Goal: Find specific page/section: Find specific page/section

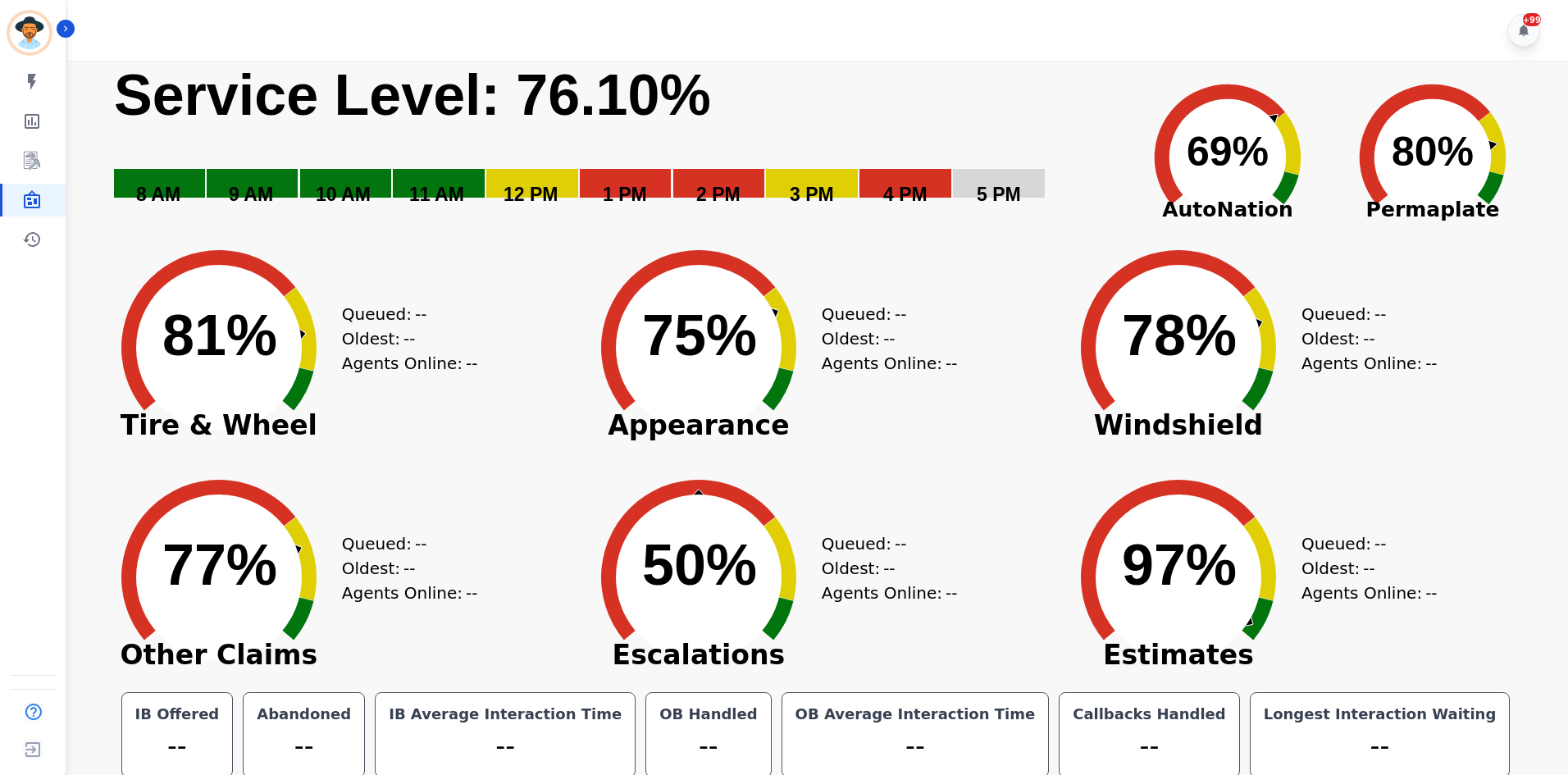
scroll to position [9, 0]
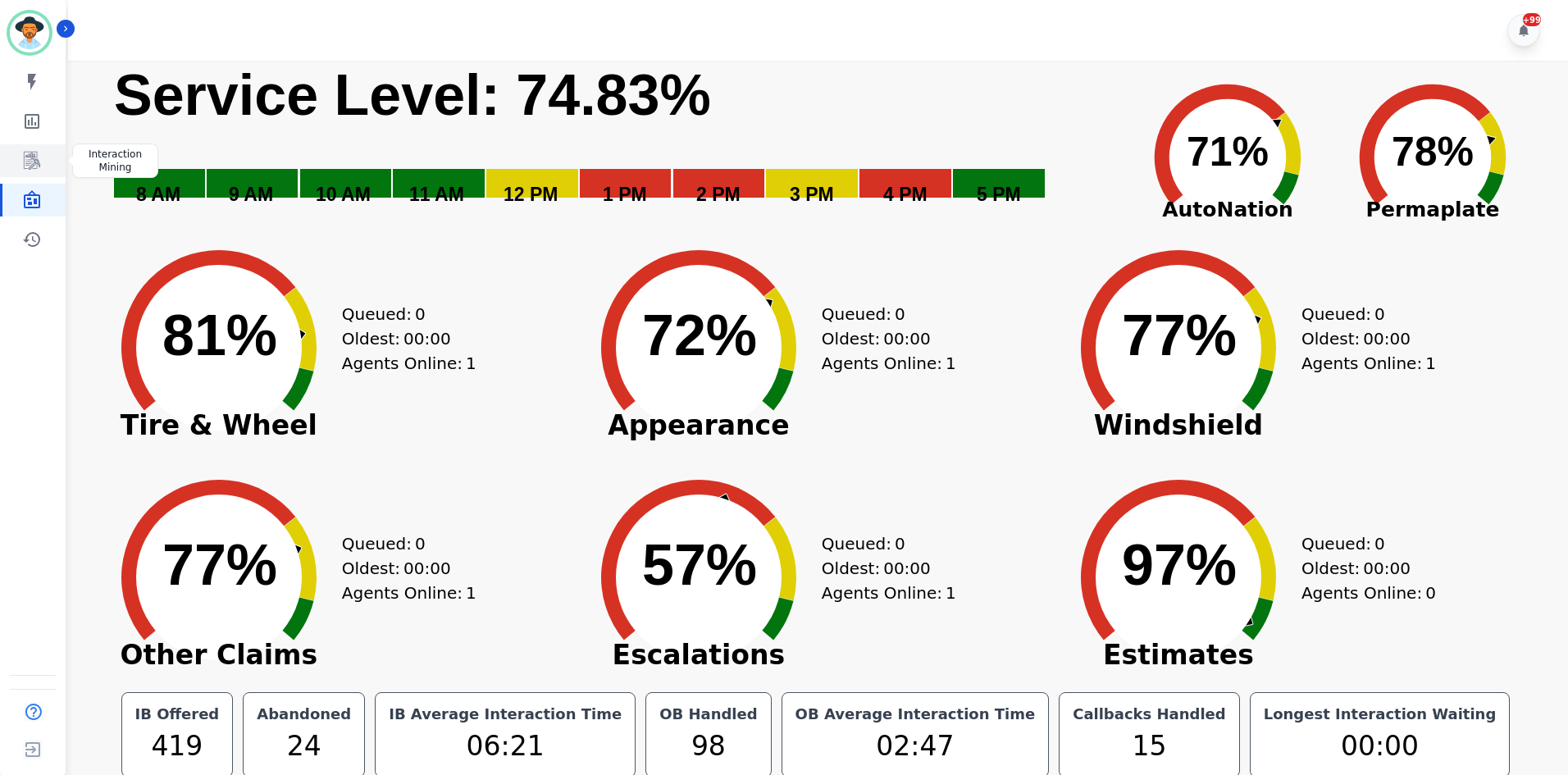
click at [21, 170] on link "Sidebar" at bounding box center [34, 161] width 63 height 33
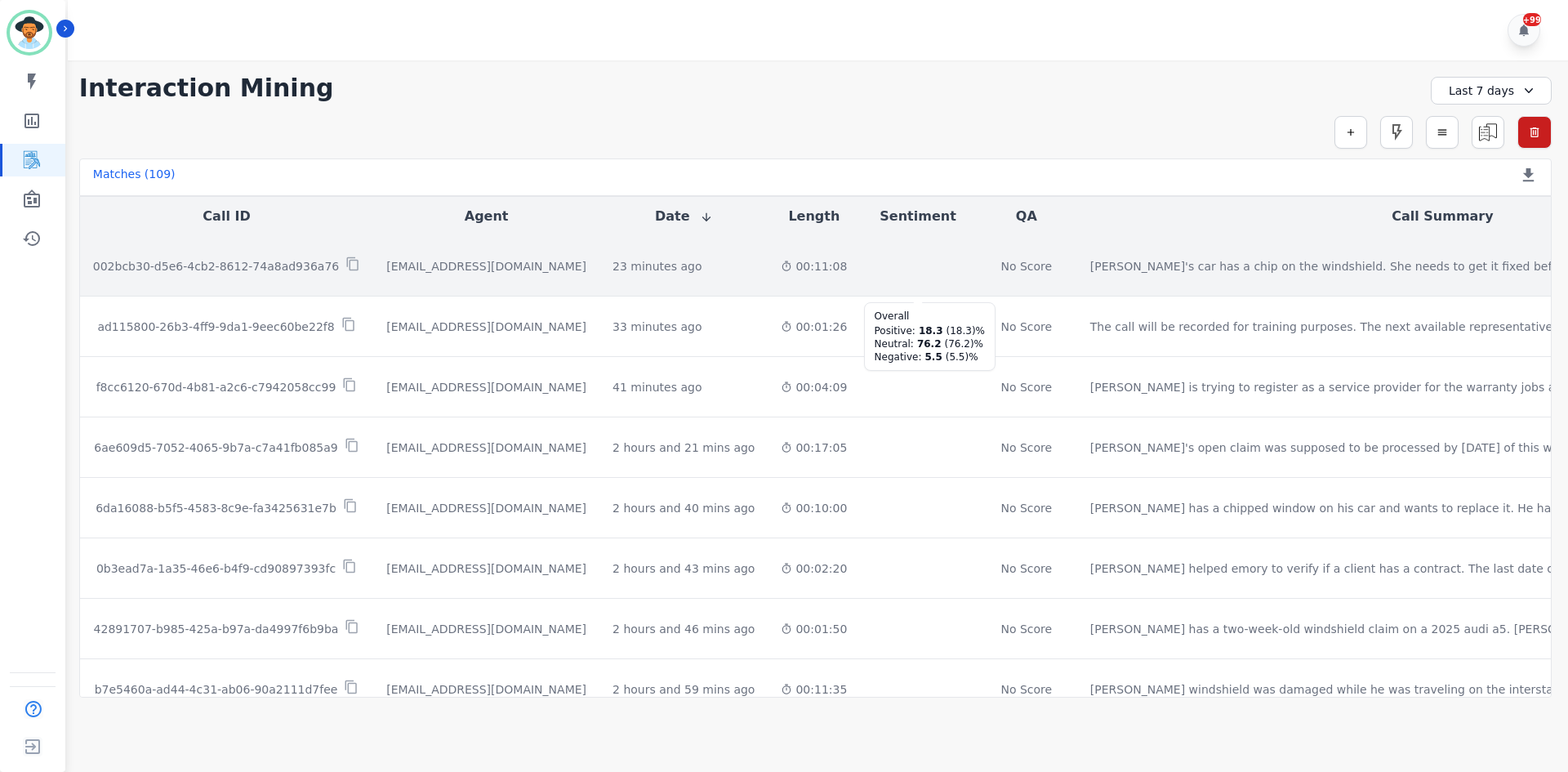
click at [909, 260] on div at bounding box center [919, 266] width 22 height 22
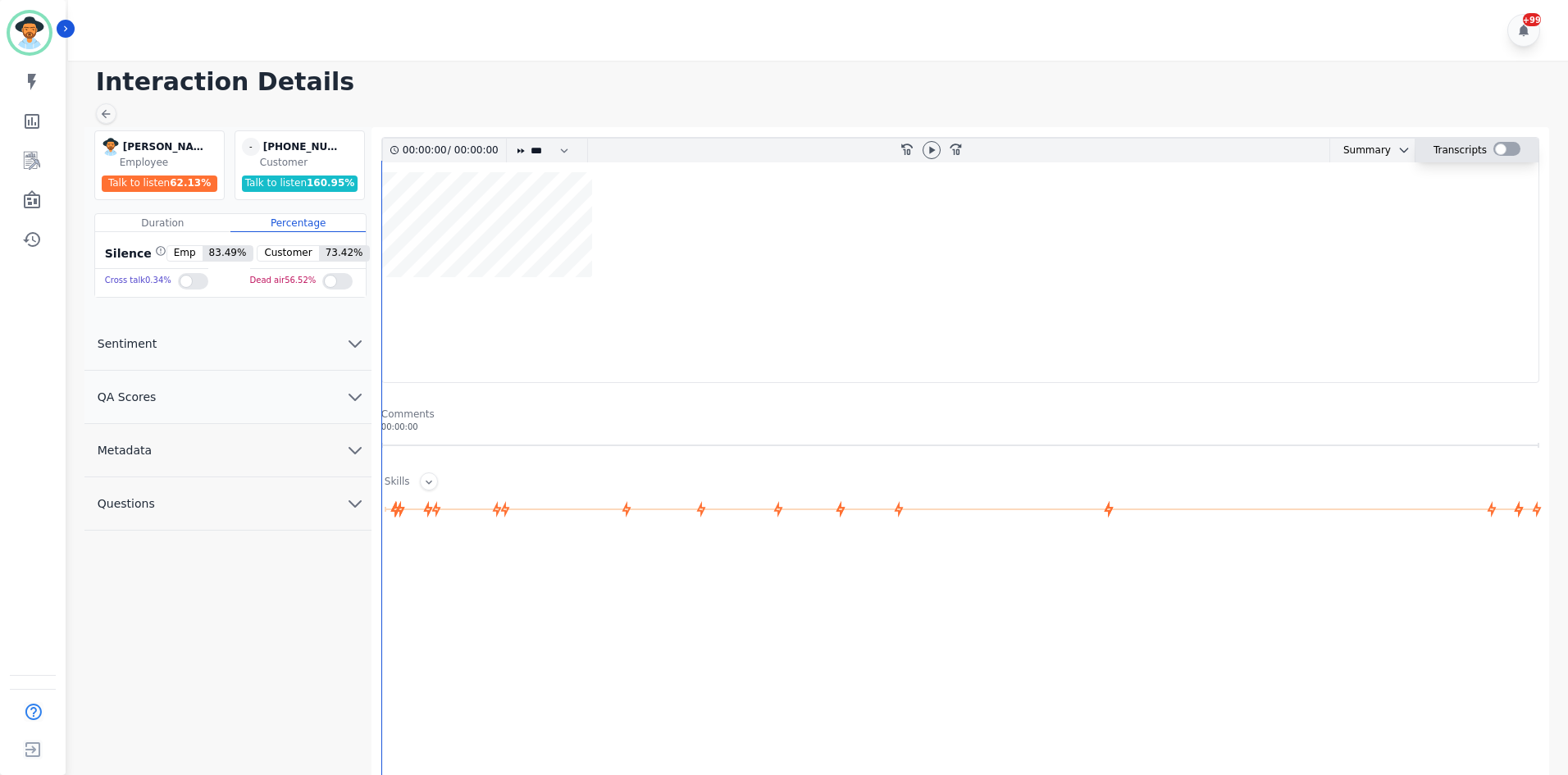
click at [1509, 156] on div at bounding box center [1507, 150] width 27 height 24
click at [1504, 146] on div at bounding box center [1507, 148] width 27 height 14
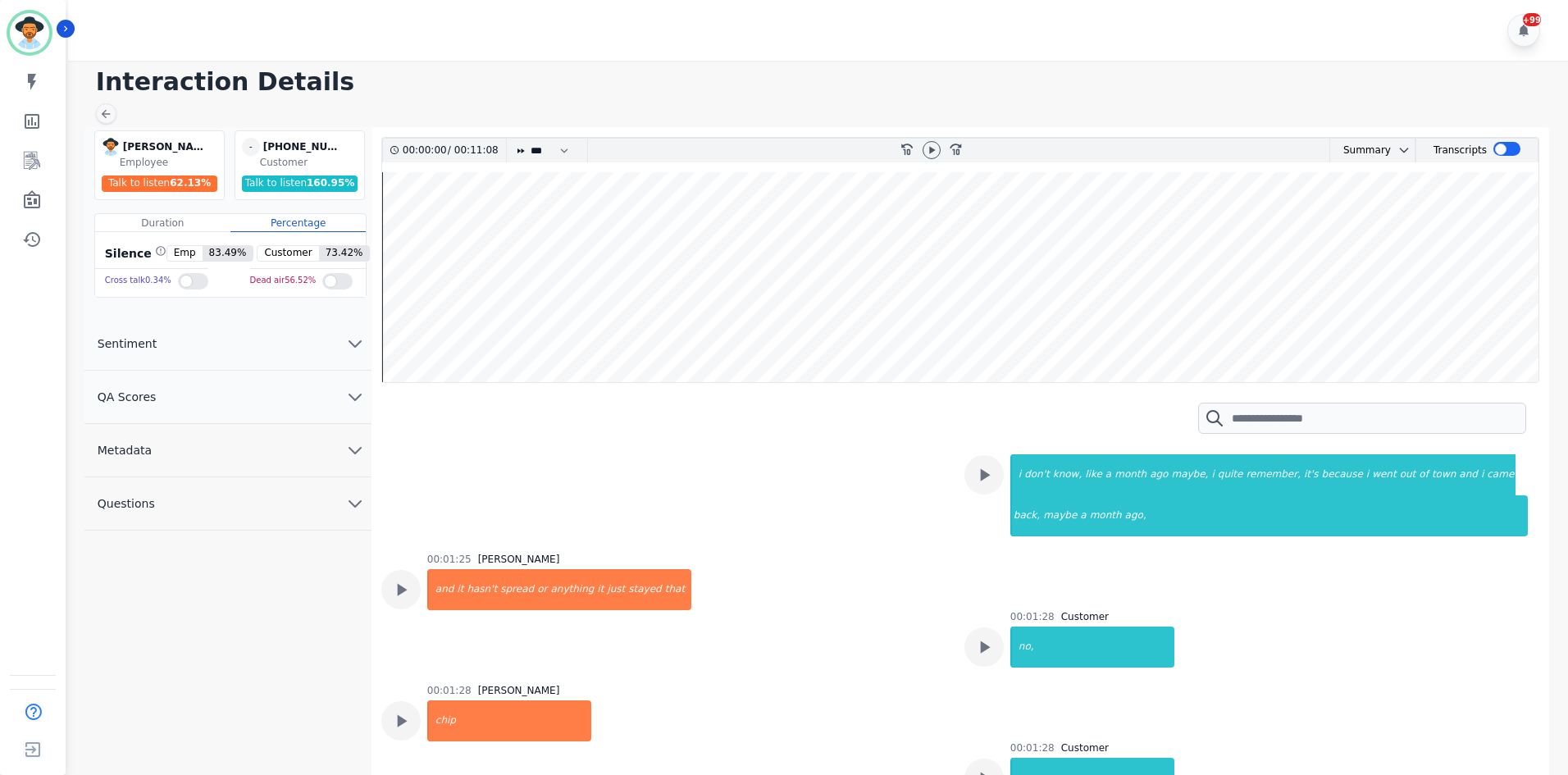
scroll to position [984, 0]
